Goal: Navigation & Orientation: Find specific page/section

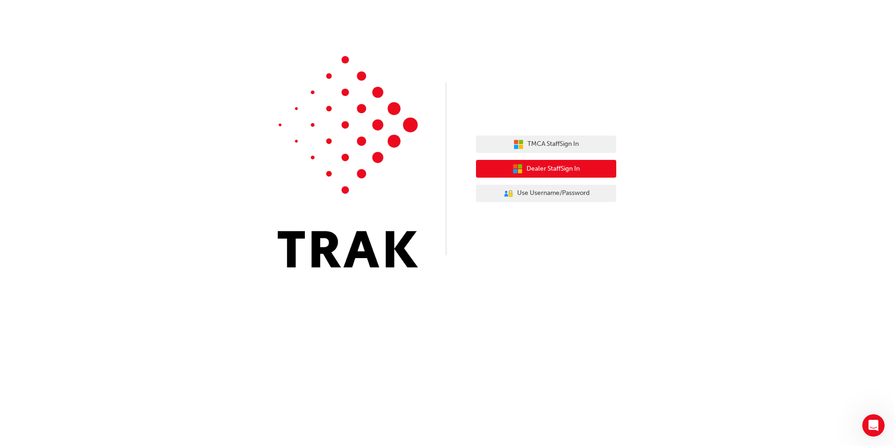
click at [568, 170] on span "Dealer Staff Sign In" at bounding box center [553, 169] width 53 height 11
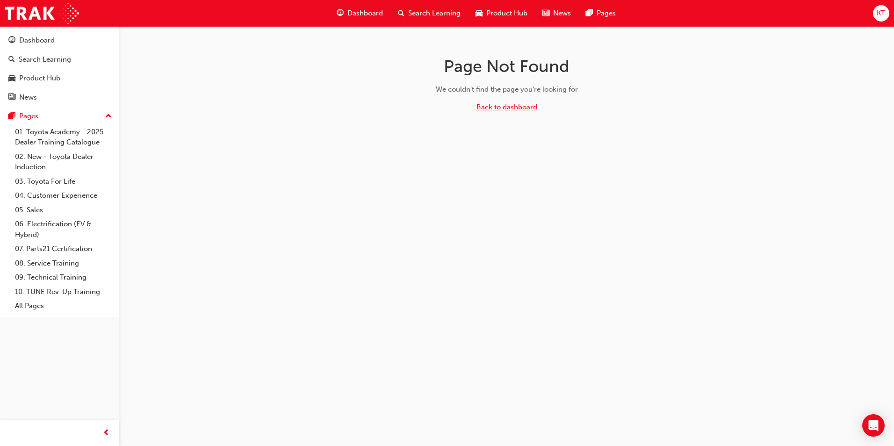
click at [523, 105] on link "Back to dashboard" at bounding box center [507, 107] width 61 height 8
